Goal: Task Accomplishment & Management: Use online tool/utility

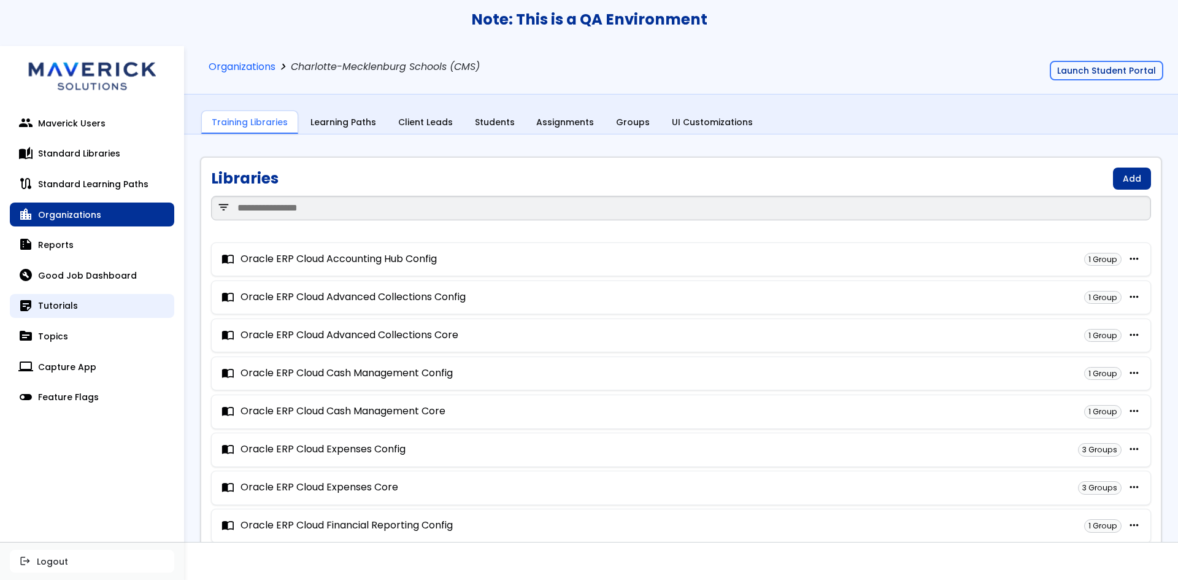
drag, startPoint x: 72, startPoint y: 302, endPoint x: 80, endPoint y: 303, distance: 8.1
click at [72, 302] on link "sticky_note_2 Tutorials" at bounding box center [92, 306] width 164 height 25
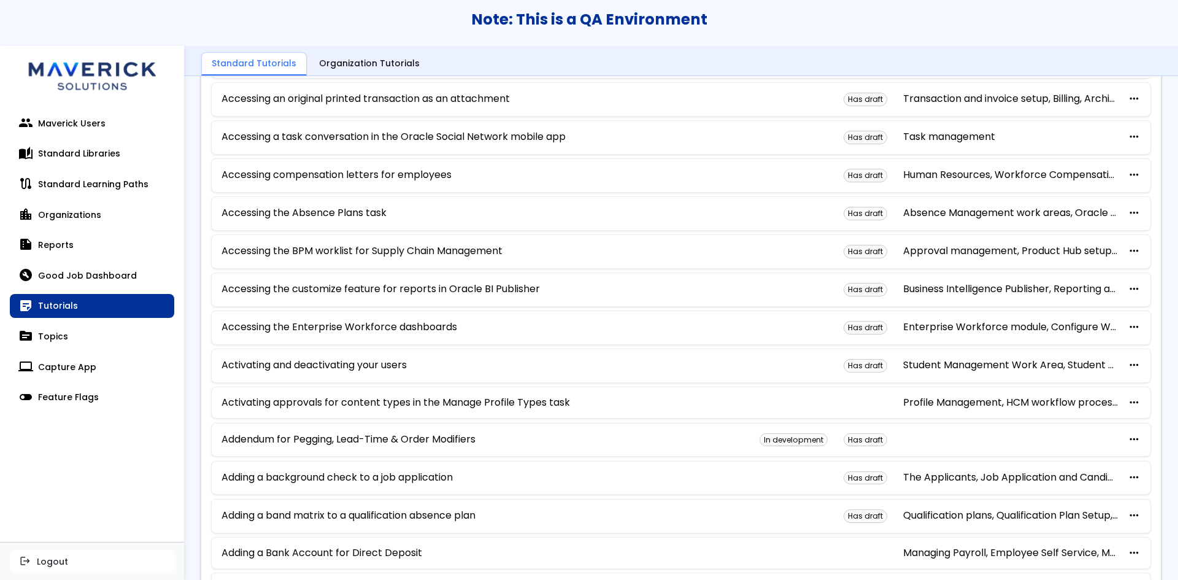
scroll to position [307, 0]
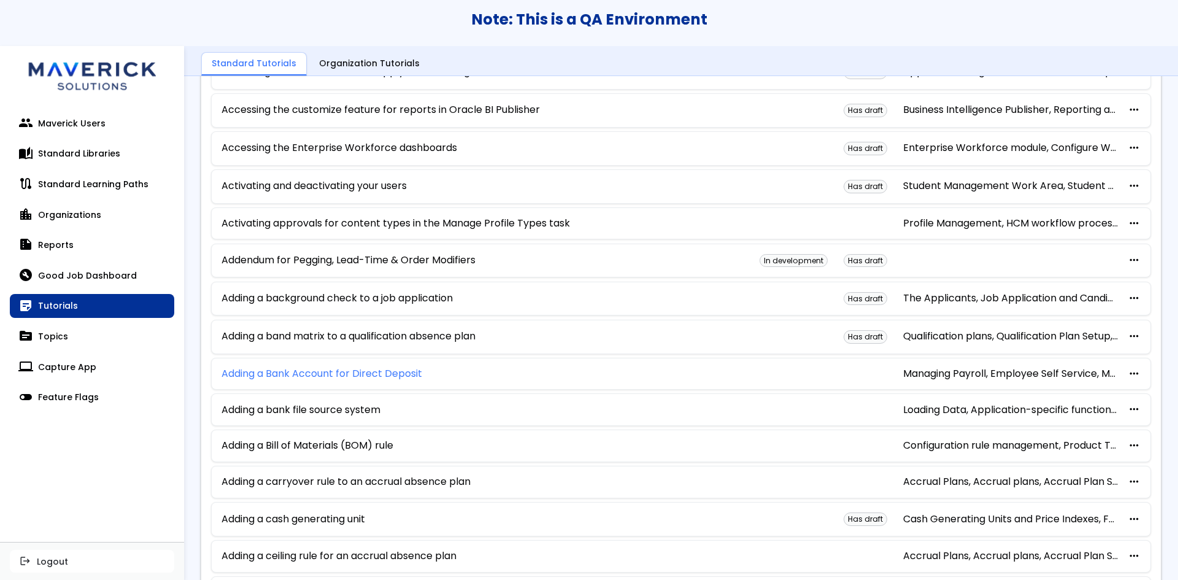
click at [363, 378] on link "Adding a Bank Account for Direct Deposit" at bounding box center [322, 373] width 201 height 11
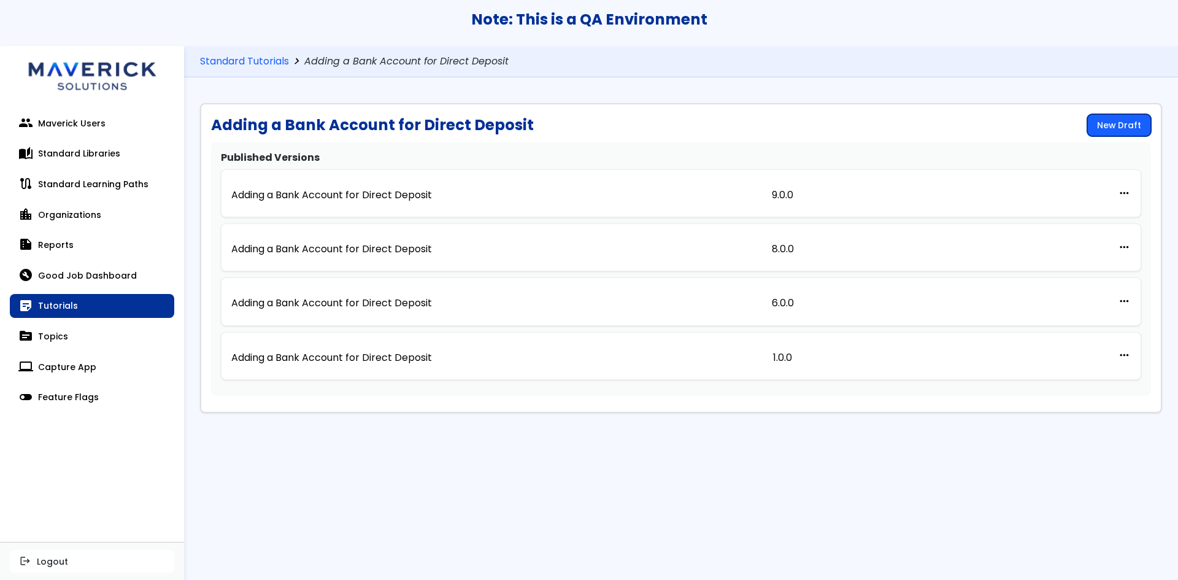
click at [1118, 128] on link "New Draft" at bounding box center [1119, 125] width 64 height 22
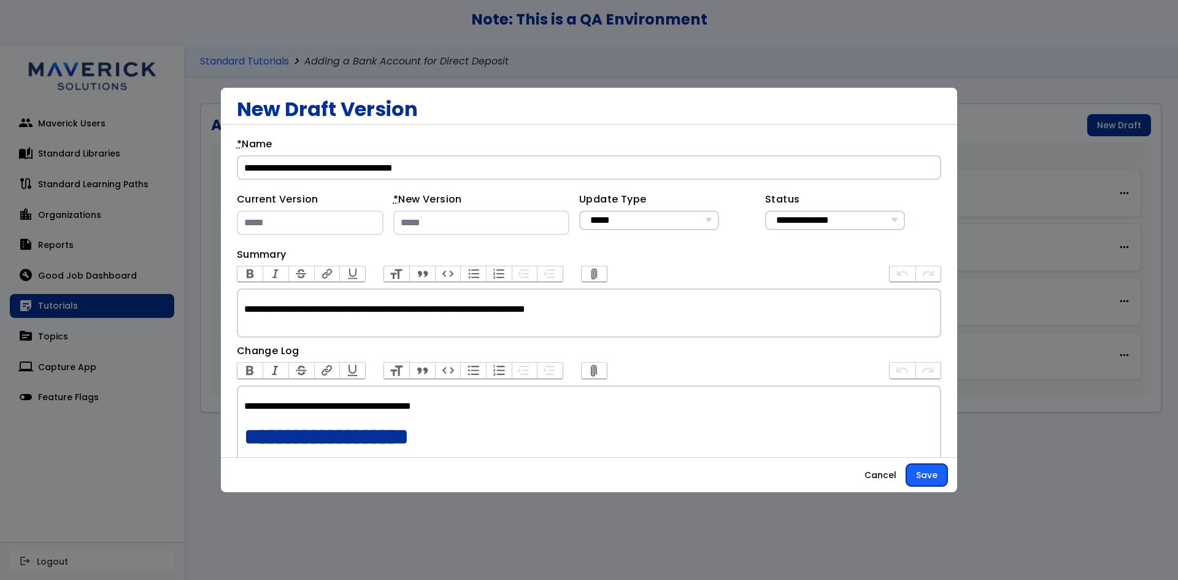
click at [918, 469] on button "Save" at bounding box center [926, 475] width 41 height 22
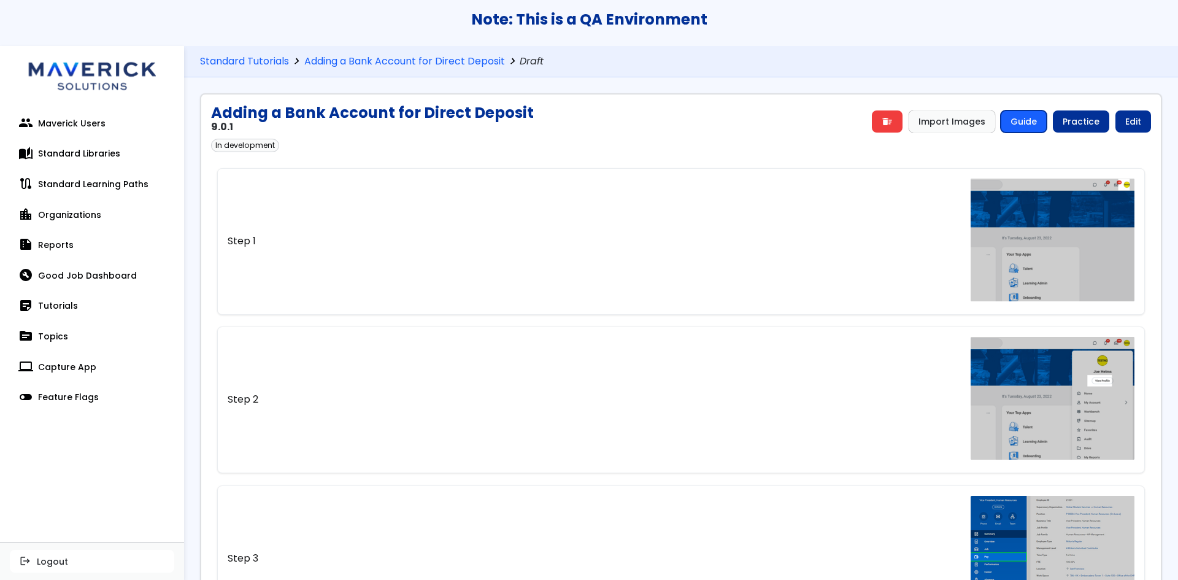
click at [1021, 120] on link "Guide" at bounding box center [1024, 121] width 46 height 22
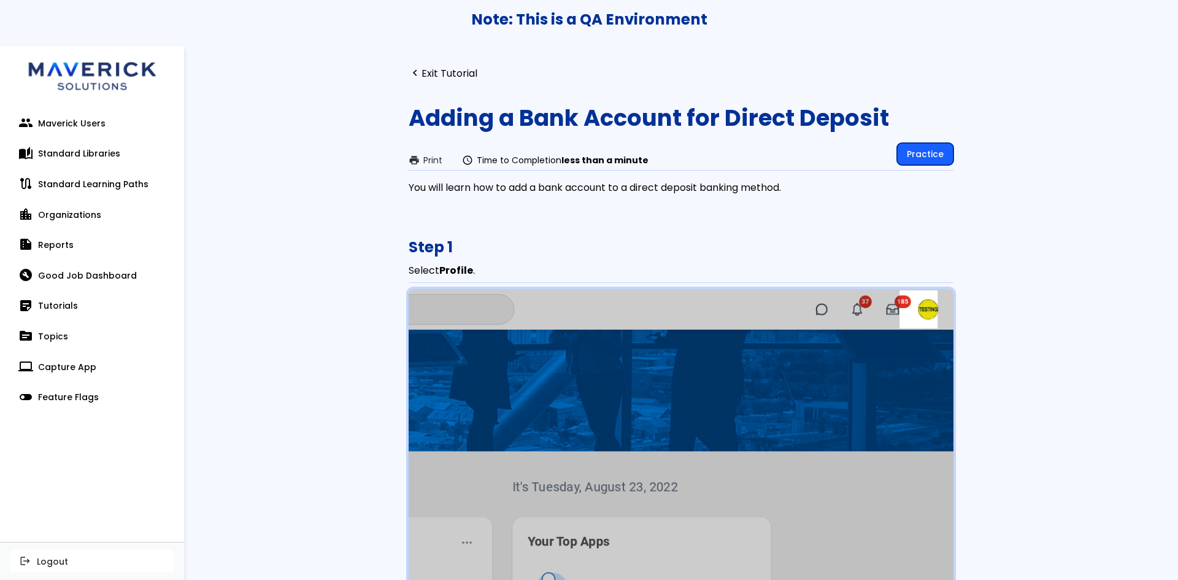
click at [947, 148] on link "Practice" at bounding box center [925, 154] width 56 height 22
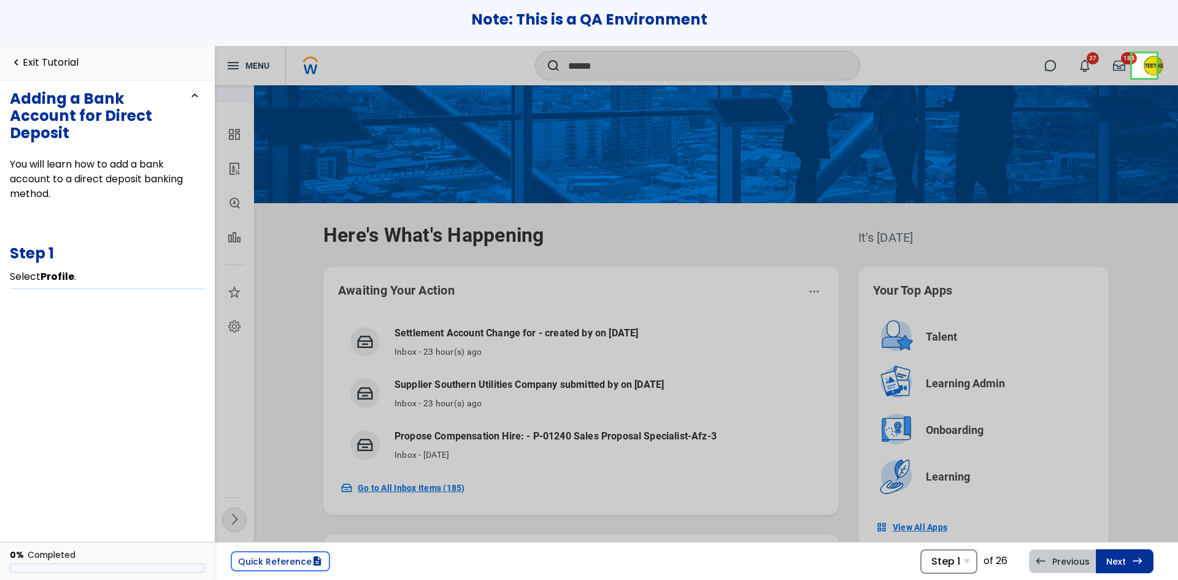
click at [955, 565] on span "Step 1" at bounding box center [945, 561] width 29 height 12
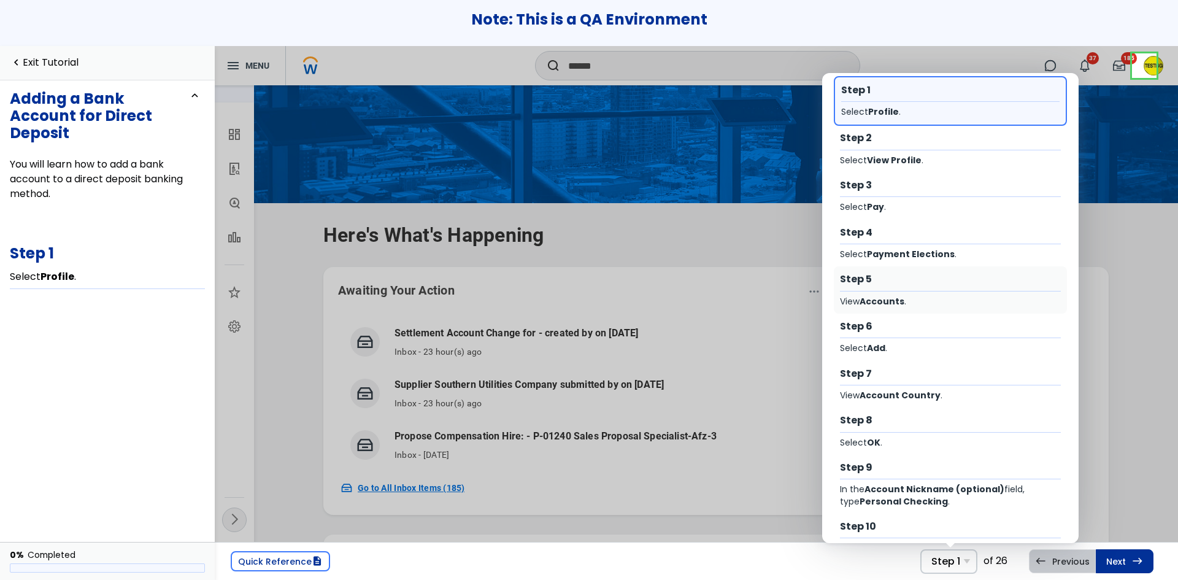
click at [897, 284] on div "Step 5" at bounding box center [951, 278] width 222 height 13
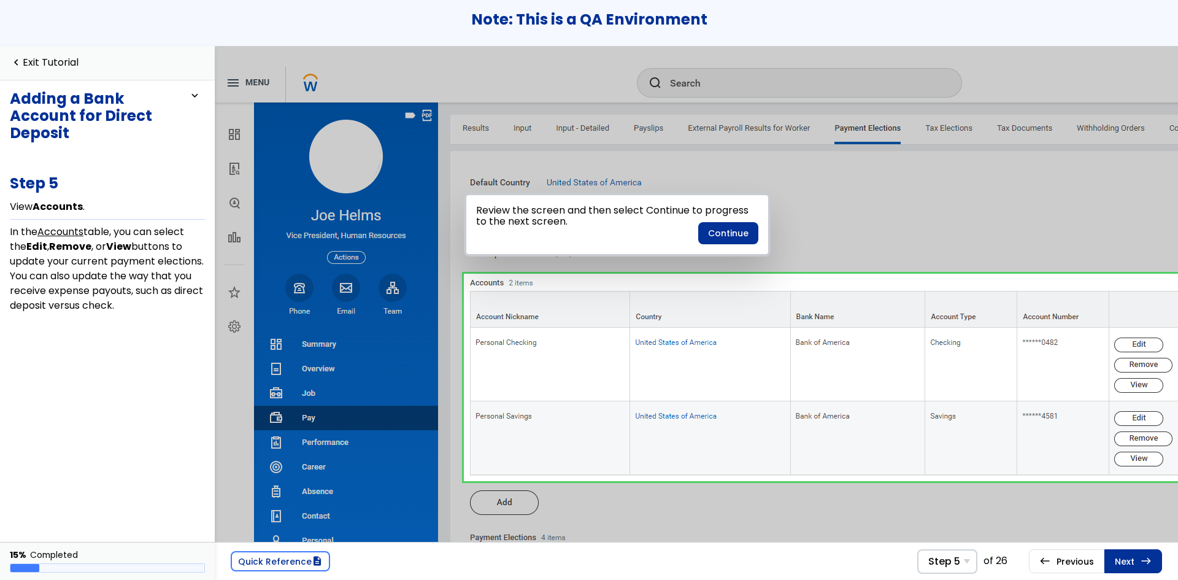
click at [72, 54] on div "navigate_before Exit Tutorial" at bounding box center [107, 63] width 215 height 34
click at [74, 60] on link "navigate_before Exit Tutorial" at bounding box center [44, 63] width 69 height 12
